Goal: Navigation & Orientation: Go to known website

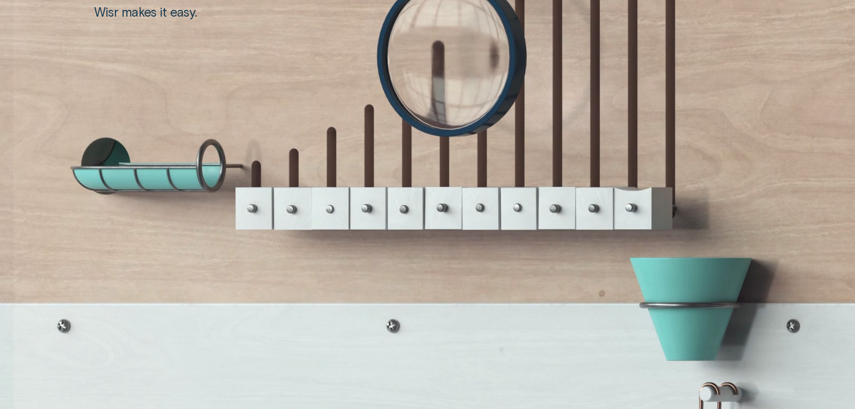
scroll to position [1840, 0]
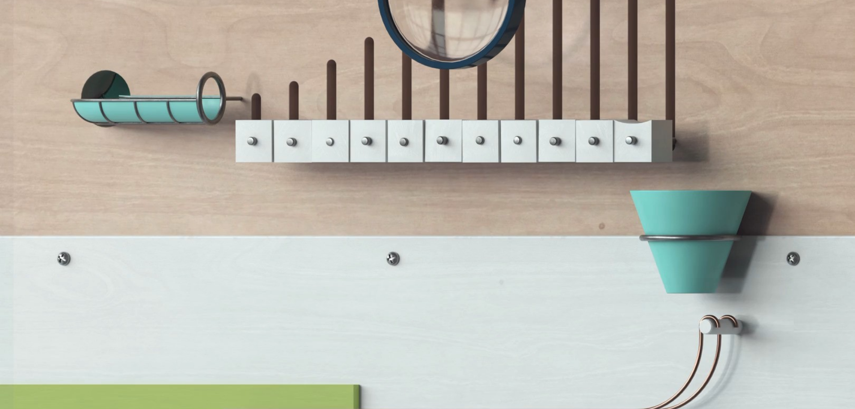
drag, startPoint x: 364, startPoint y: 142, endPoint x: 440, endPoint y: 147, distance: 76.5
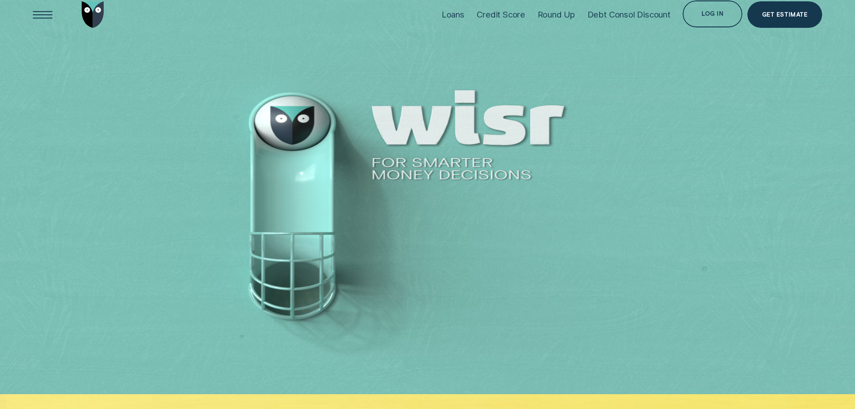
scroll to position [0, 0]
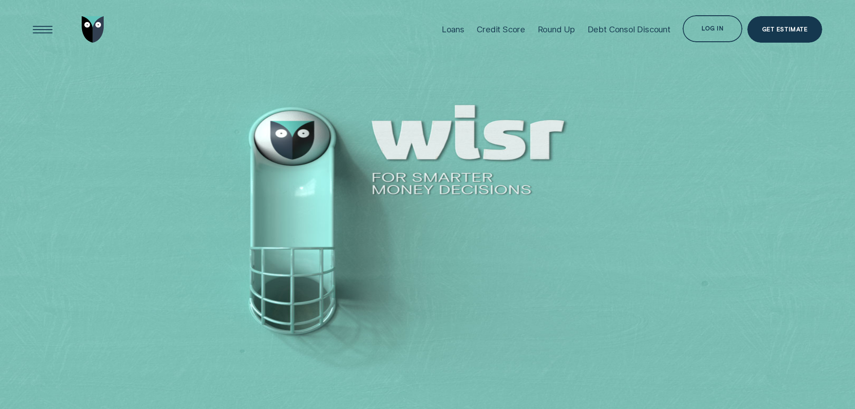
click at [285, 134] on div at bounding box center [427, 204] width 855 height 409
drag, startPoint x: 289, startPoint y: 163, endPoint x: 292, endPoint y: 201, distance: 38.2
click at [292, 201] on div at bounding box center [427, 204] width 855 height 409
drag, startPoint x: 288, startPoint y: 136, endPoint x: 341, endPoint y: 133, distance: 53.0
click at [341, 133] on div at bounding box center [427, 204] width 855 height 409
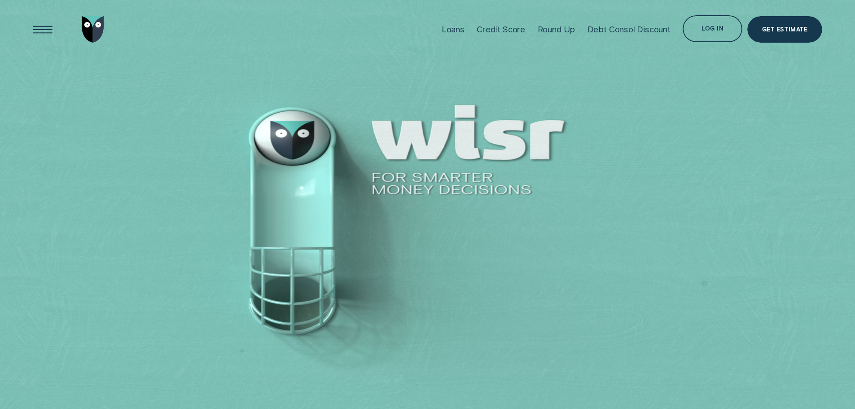
click at [303, 131] on div at bounding box center [427, 204] width 855 height 409
drag, startPoint x: 298, startPoint y: 131, endPoint x: 294, endPoint y: 182, distance: 50.9
click at [294, 182] on div at bounding box center [427, 204] width 855 height 409
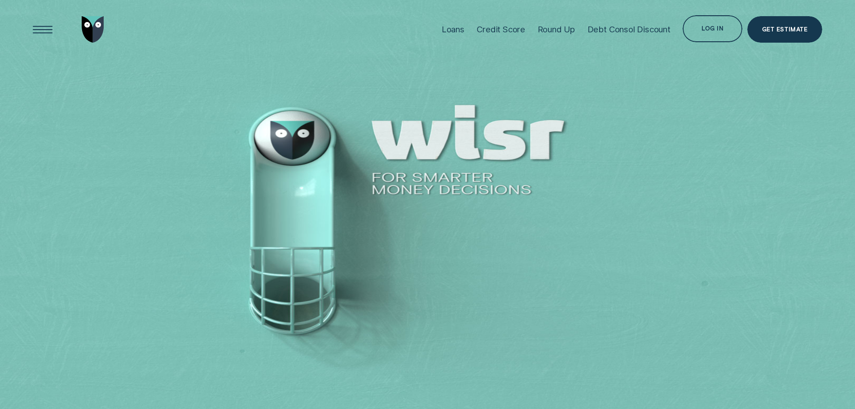
drag, startPoint x: 293, startPoint y: 133, endPoint x: 87, endPoint y: 70, distance: 214.8
click at [182, 109] on div at bounding box center [427, 204] width 855 height 409
click at [92, 28] on img "Go to home page" at bounding box center [93, 29] width 22 height 27
